Goal: Task Accomplishment & Management: Manage account settings

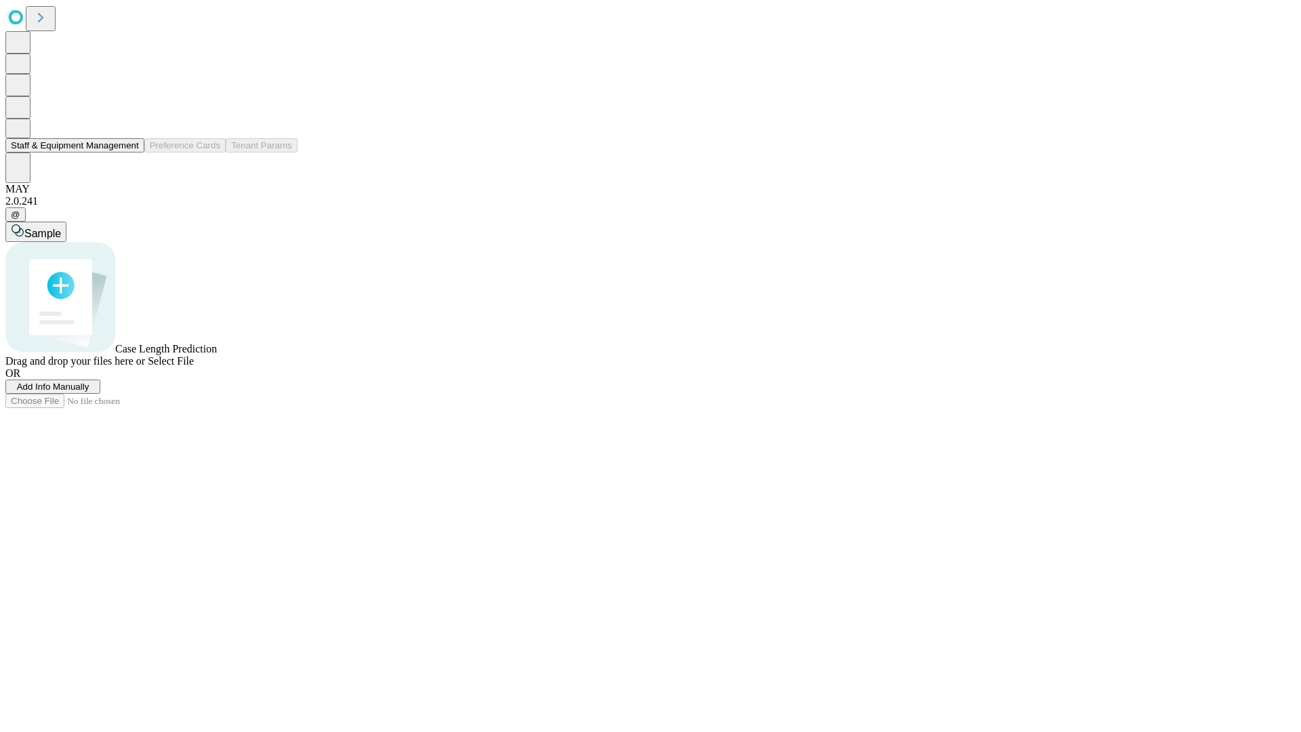
click at [129, 152] on button "Staff & Equipment Management" at bounding box center [74, 145] width 139 height 14
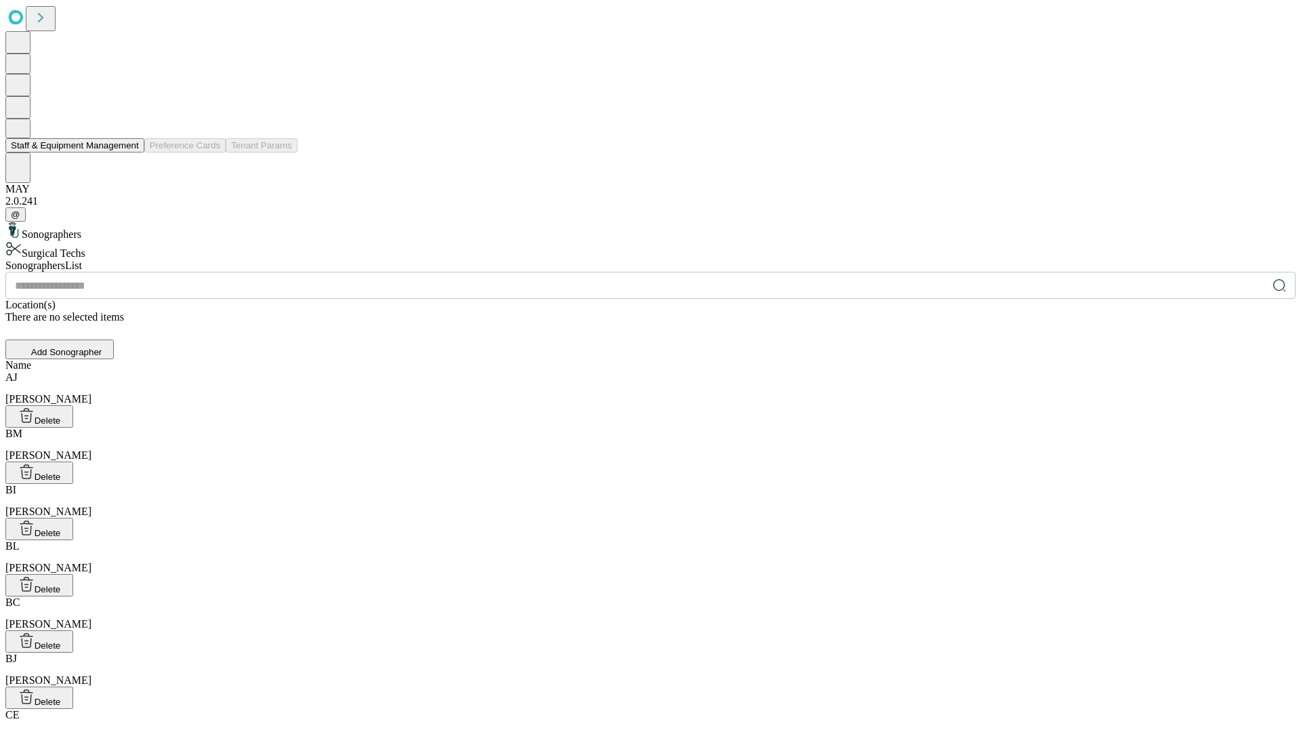
click at [129, 152] on button "Staff & Equipment Management" at bounding box center [74, 145] width 139 height 14
